Goal: Transaction & Acquisition: Purchase product/service

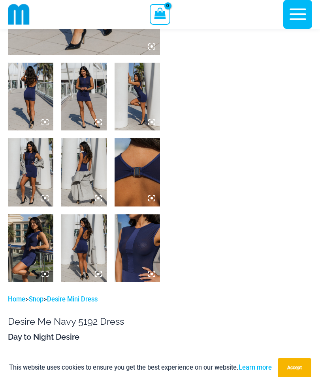
scroll to position [227, 0]
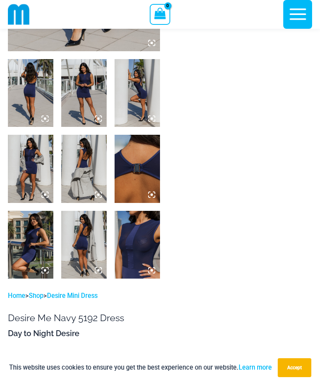
click at [296, 378] on button "Accept" at bounding box center [294, 368] width 34 height 19
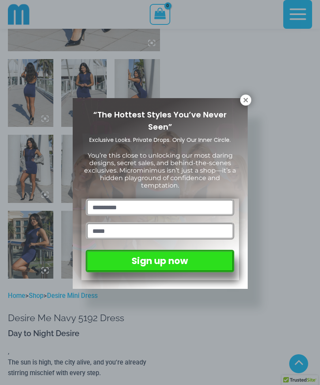
click at [237, 99] on div "“The Hottest Styles You’ve Never Seen” Exclusive Looks. Private Drops. Only Our…" at bounding box center [160, 193] width 175 height 191
click at [245, 100] on icon at bounding box center [245, 100] width 4 height 4
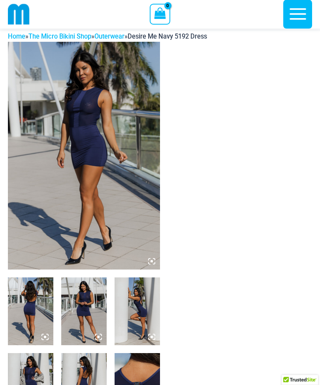
scroll to position [0, 0]
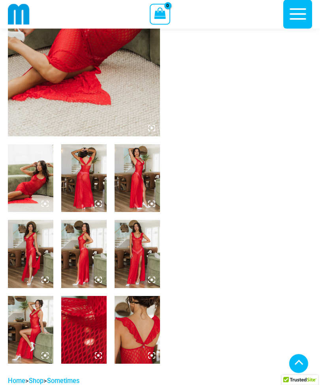
click at [41, 159] on img at bounding box center [30, 179] width 45 height 68
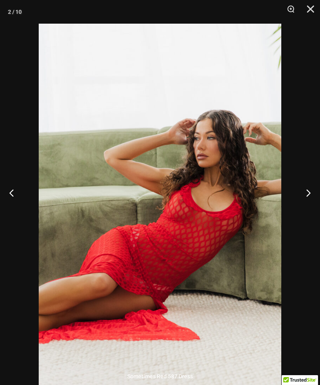
click at [314, 207] on button "Next" at bounding box center [305, 192] width 30 height 39
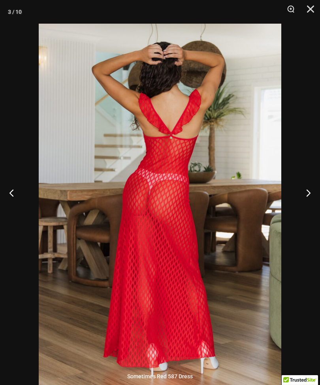
click at [309, 212] on button "Next" at bounding box center [305, 192] width 30 height 39
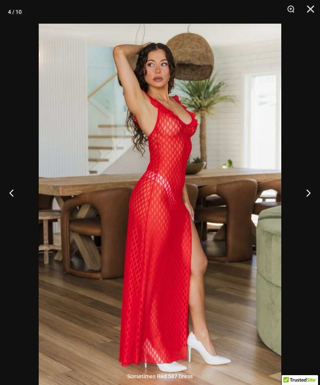
click at [307, 209] on button "Next" at bounding box center [305, 192] width 30 height 39
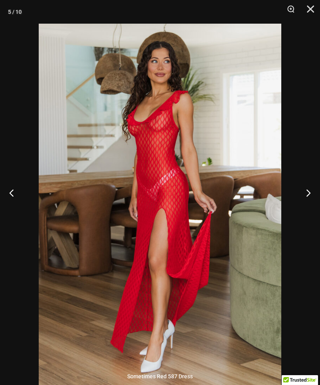
click at [307, 8] on button "Close" at bounding box center [307, 12] width 20 height 24
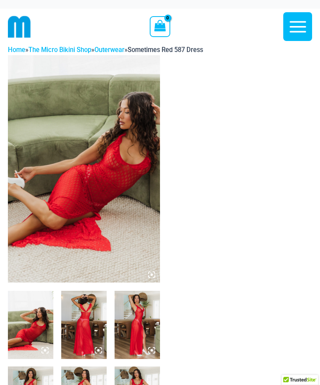
scroll to position [0, 0]
